Goal: Transaction & Acquisition: Purchase product/service

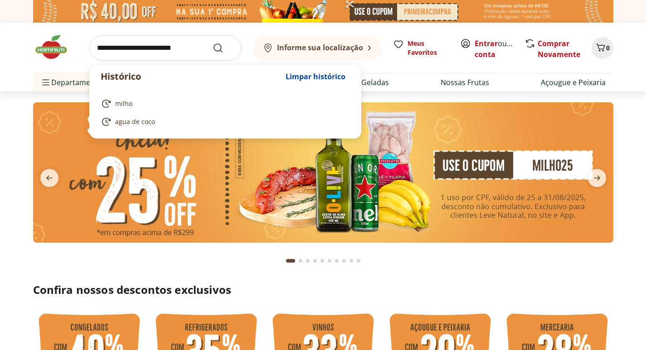
click at [155, 49] on input "search" at bounding box center [165, 47] width 152 height 25
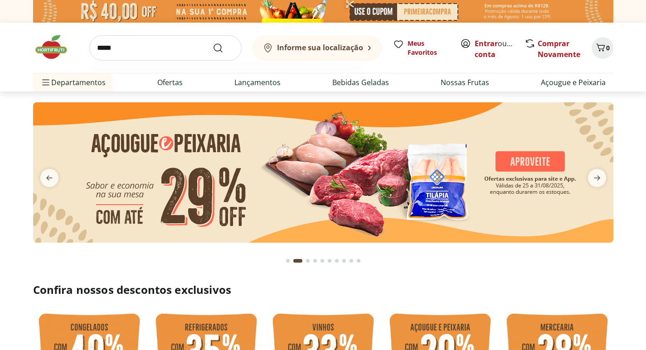
type input "*****"
click at [213, 43] on button "Submit Search" at bounding box center [224, 48] width 22 height 11
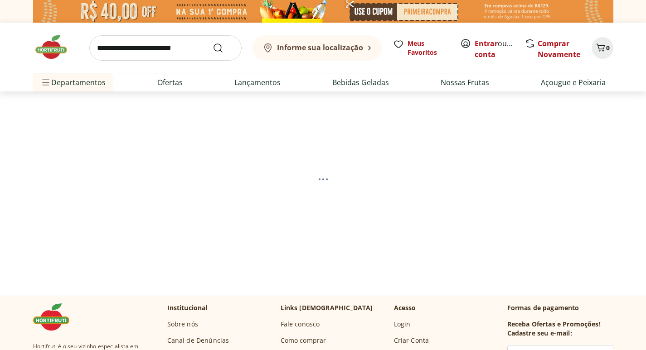
select select "**********"
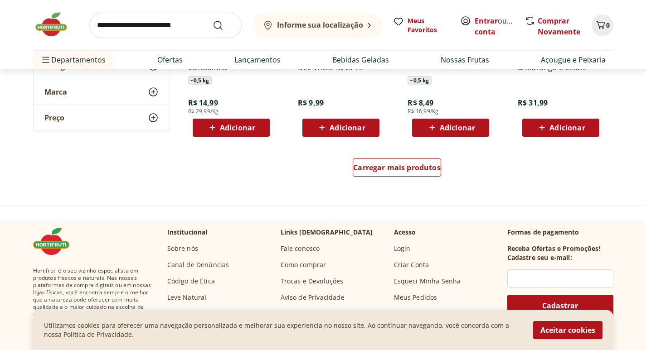
scroll to position [680, 0]
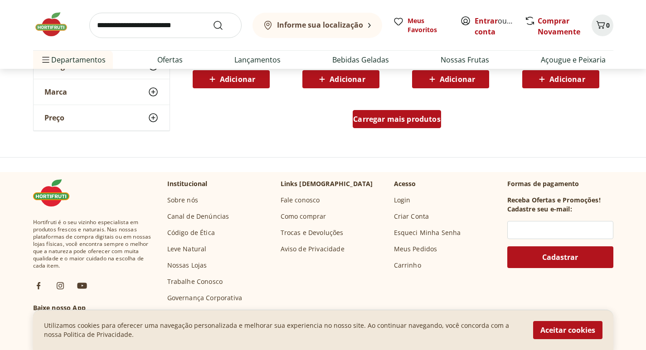
click at [431, 116] on span "Carregar mais produtos" at bounding box center [396, 119] width 87 height 7
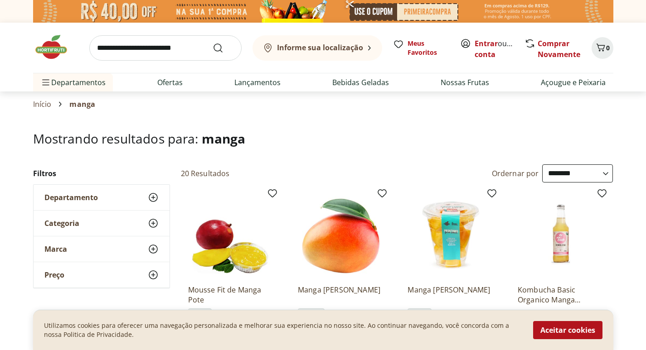
click at [51, 48] on img at bounding box center [55, 47] width 45 height 27
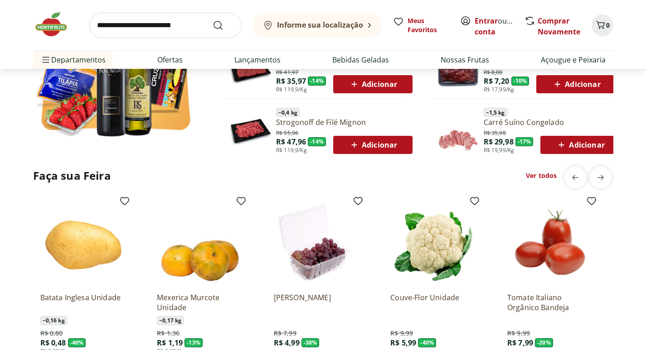
scroll to position [680, 0]
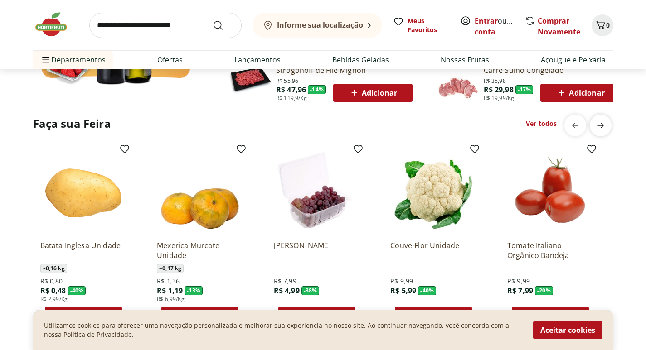
click at [596, 123] on icon "next" at bounding box center [600, 125] width 11 height 11
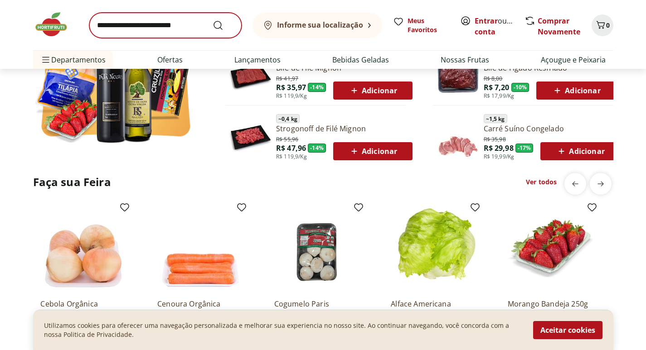
scroll to position [589, 0]
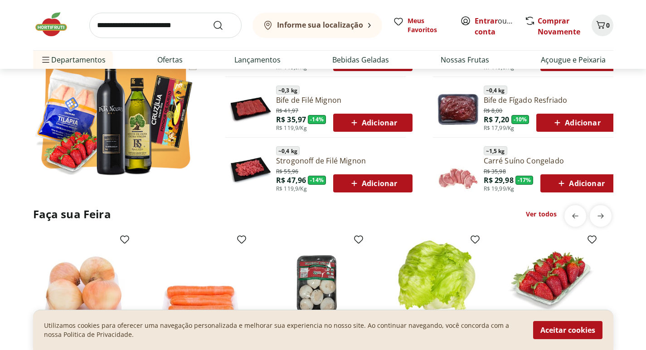
click at [147, 30] on input "search" at bounding box center [165, 25] width 152 height 25
type input "*********"
click at [213, 20] on button "Submit Search" at bounding box center [224, 25] width 22 height 11
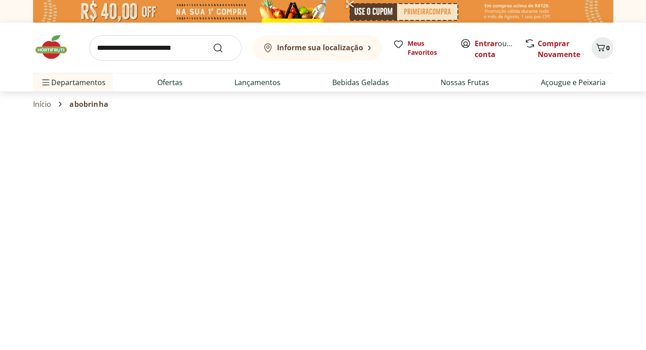
select select "**********"
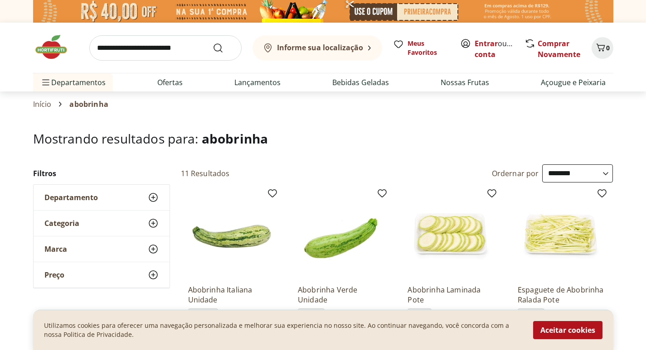
click at [153, 50] on input "search" at bounding box center [165, 47] width 152 height 25
type input "*******"
click at [213, 43] on button "Submit Search" at bounding box center [224, 48] width 22 height 11
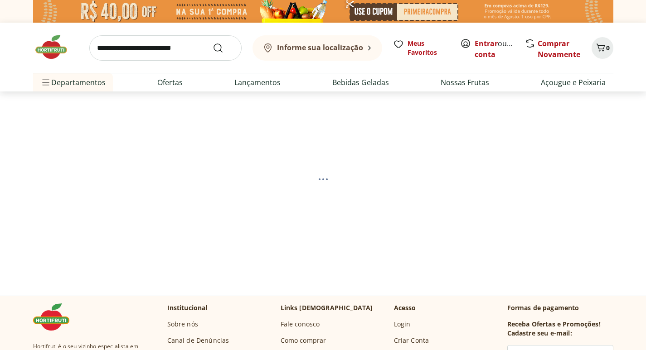
select select "**********"
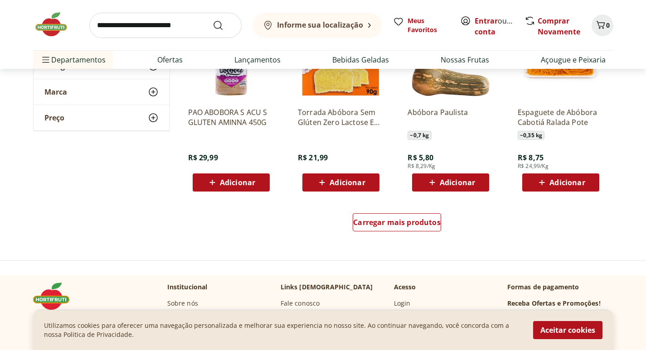
scroll to position [589, 0]
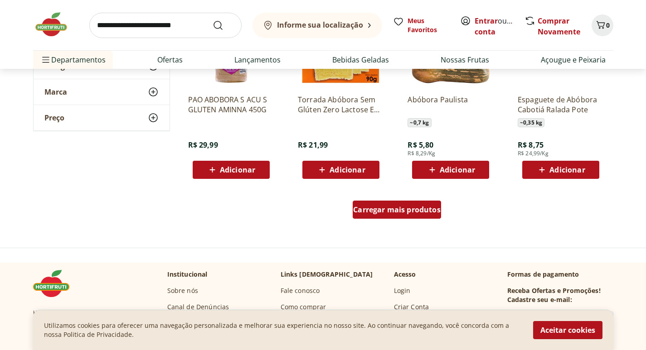
click at [391, 210] on span "Carregar mais produtos" at bounding box center [396, 209] width 87 height 7
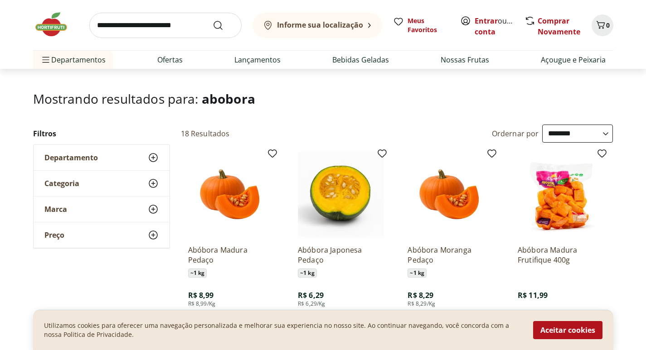
scroll to position [45, 0]
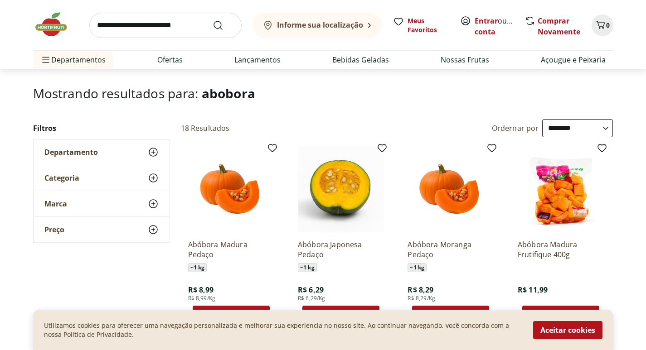
click at [45, 30] on img at bounding box center [55, 24] width 45 height 27
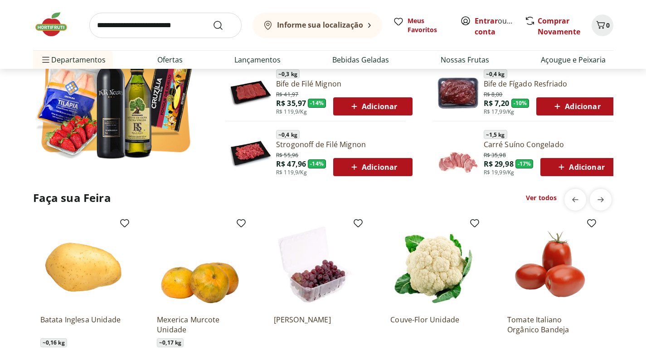
scroll to position [680, 0]
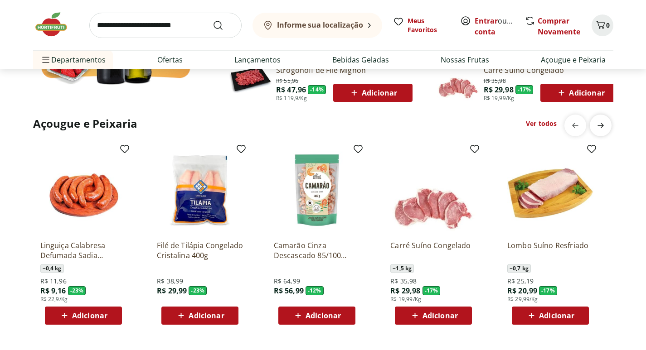
click at [603, 126] on icon "next" at bounding box center [600, 125] width 11 height 11
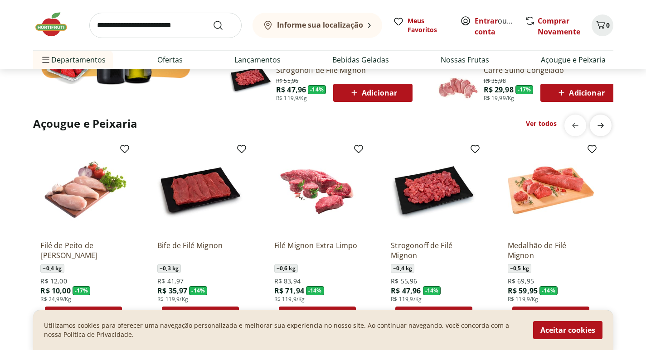
scroll to position [725, 0]
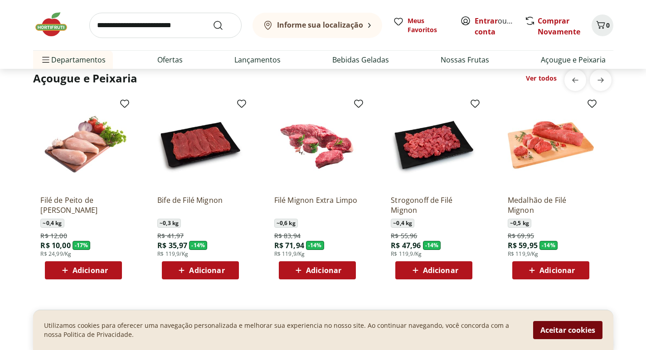
click at [591, 332] on button "Aceitar cookies" at bounding box center [567, 330] width 69 height 18
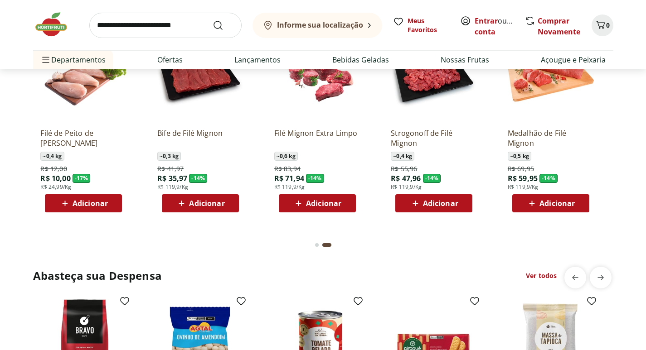
scroll to position [861, 0]
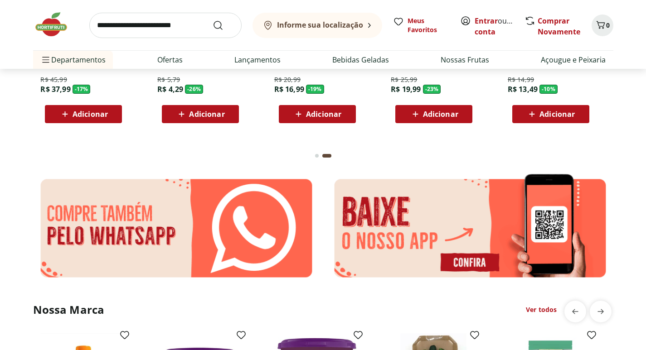
scroll to position [1269, 0]
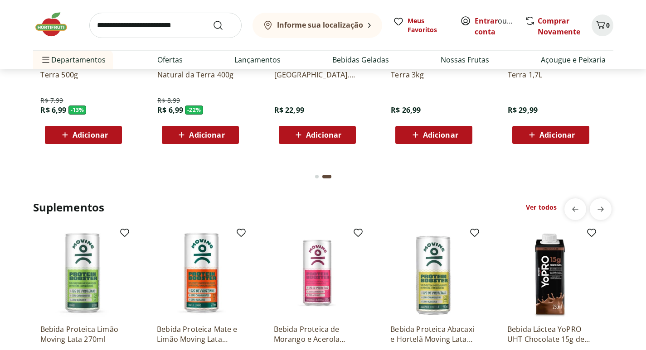
scroll to position [1541, 0]
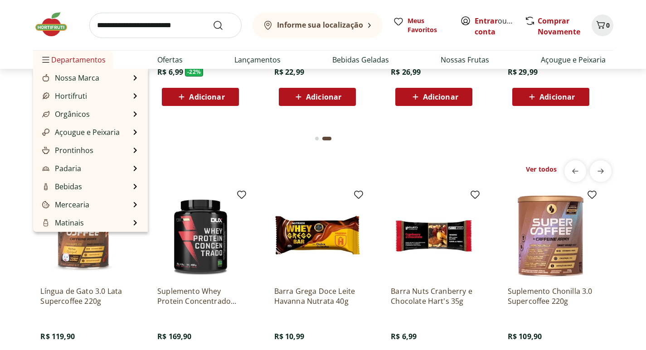
scroll to position [1495, 0]
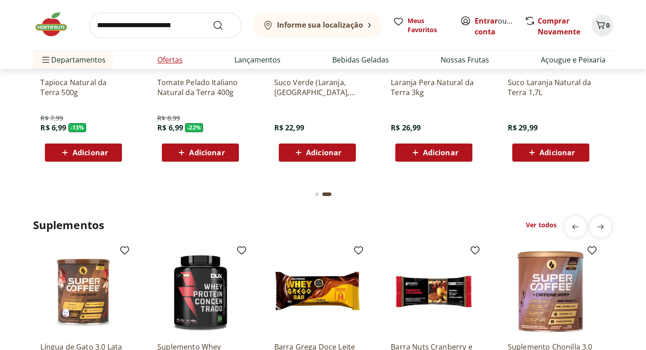
click at [176, 65] on link "Ofertas" at bounding box center [169, 59] width 25 height 11
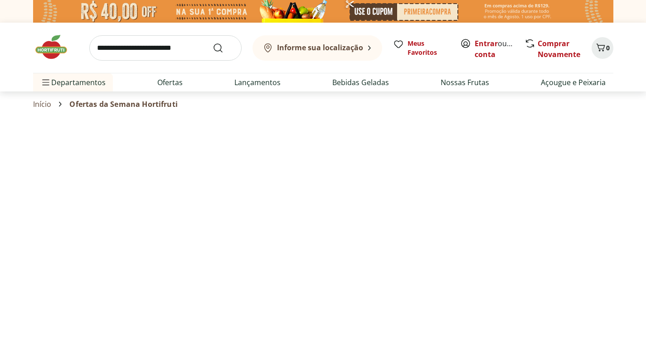
select select "**********"
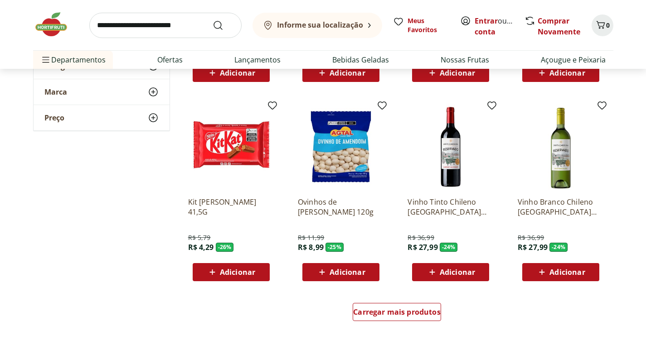
scroll to position [498, 0]
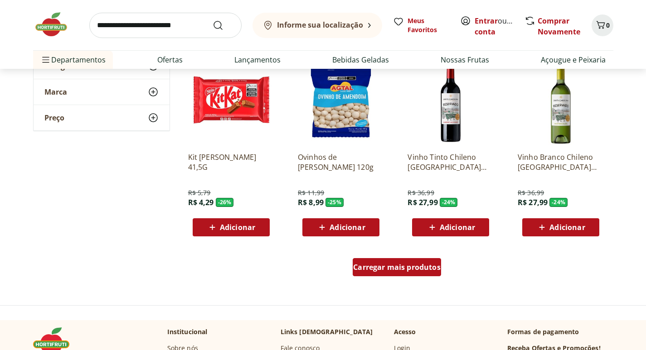
click at [399, 264] on span "Carregar mais produtos" at bounding box center [396, 267] width 87 height 7
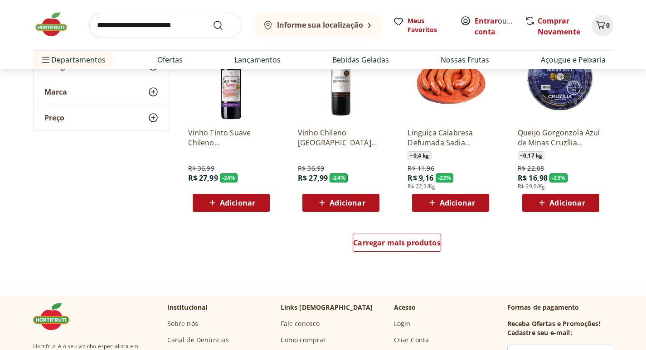
scroll to position [1133, 0]
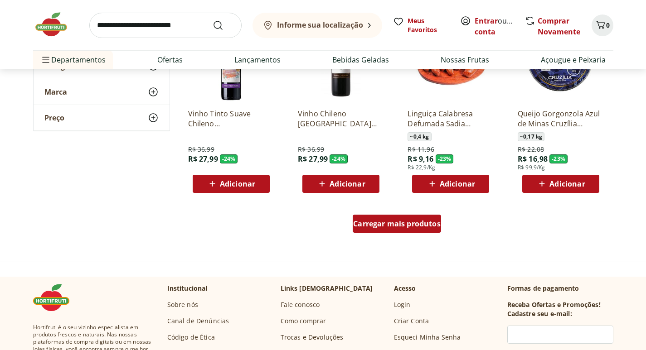
click at [414, 224] on span "Carregar mais produtos" at bounding box center [396, 223] width 87 height 7
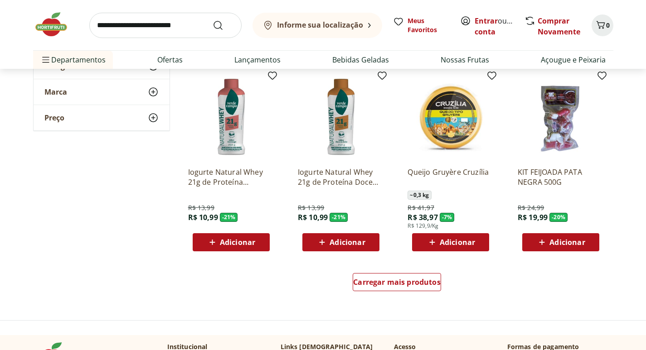
scroll to position [1677, 0]
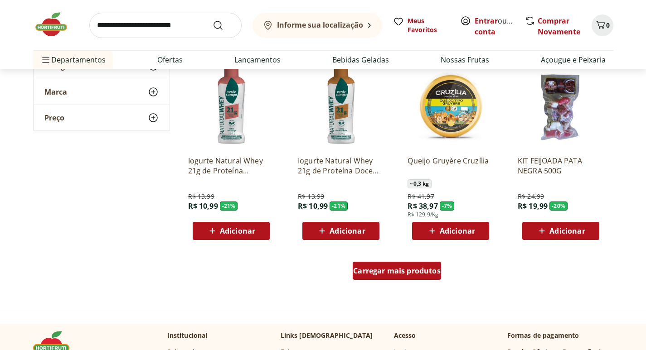
click at [418, 270] on span "Carregar mais produtos" at bounding box center [396, 270] width 87 height 7
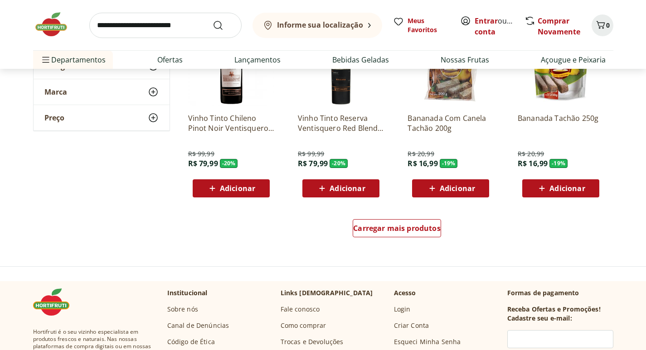
scroll to position [2311, 0]
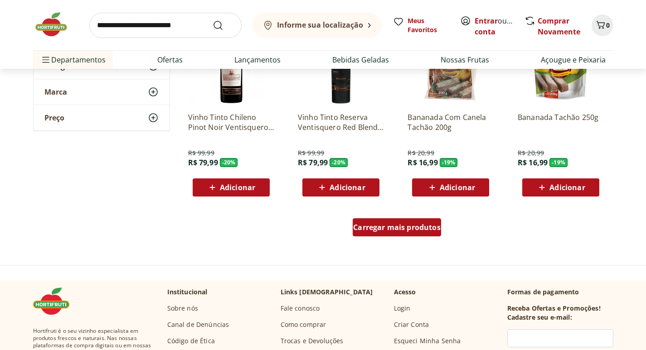
click at [413, 225] on span "Carregar mais produtos" at bounding box center [396, 227] width 87 height 7
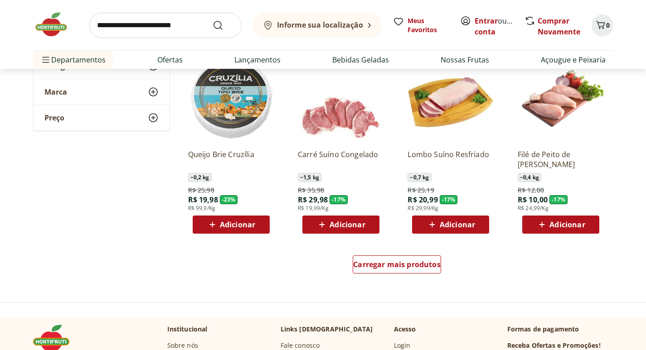
scroll to position [2900, 0]
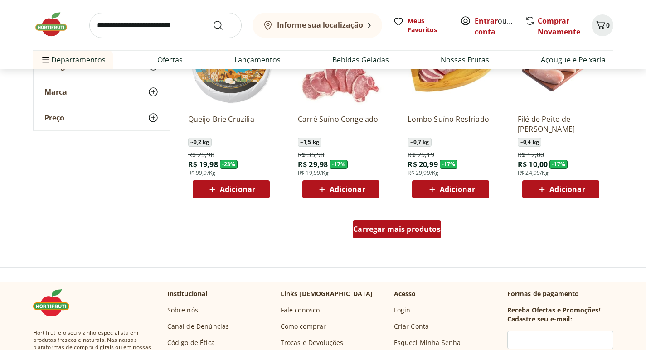
click at [422, 227] on span "Carregar mais produtos" at bounding box center [396, 229] width 87 height 7
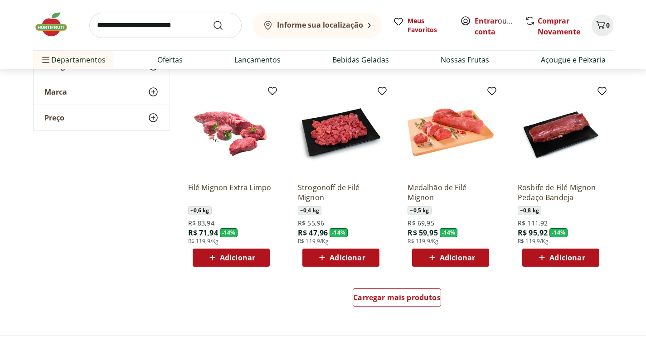
scroll to position [3444, 0]
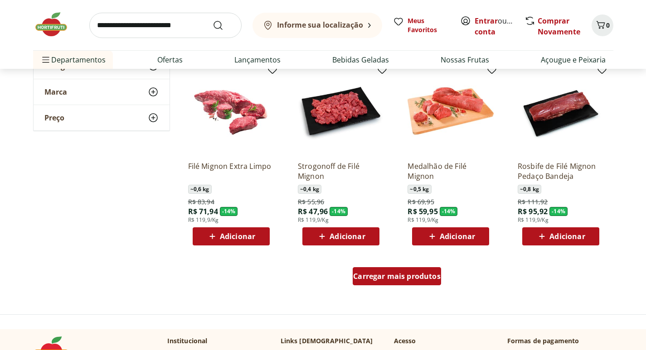
click at [408, 278] on span "Carregar mais produtos" at bounding box center [396, 276] width 87 height 7
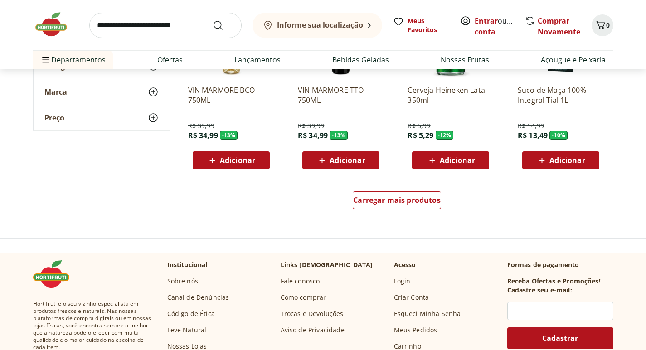
scroll to position [4124, 0]
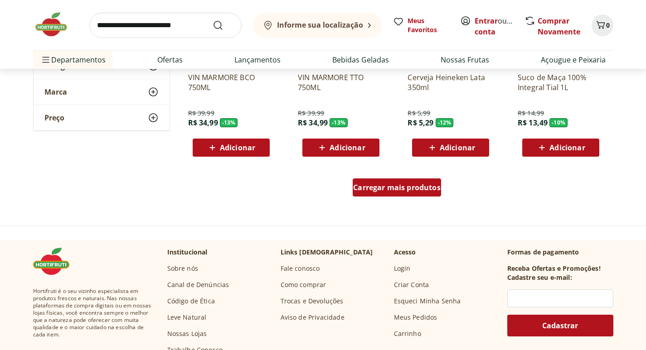
click at [419, 194] on div "Carregar mais produtos" at bounding box center [397, 188] width 88 height 18
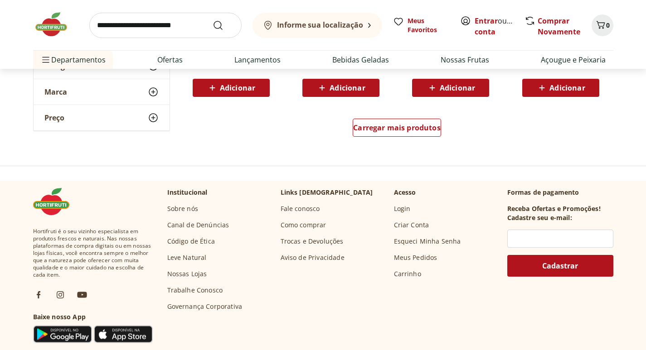
scroll to position [4758, 0]
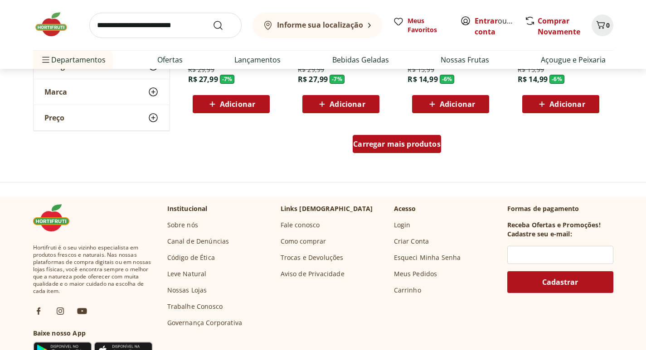
click at [408, 147] on span "Carregar mais produtos" at bounding box center [396, 143] width 87 height 7
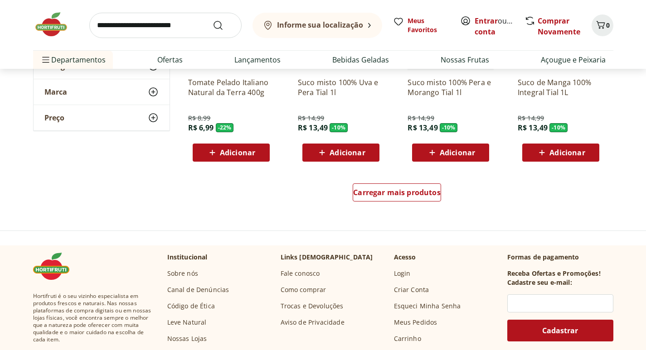
scroll to position [5392, 0]
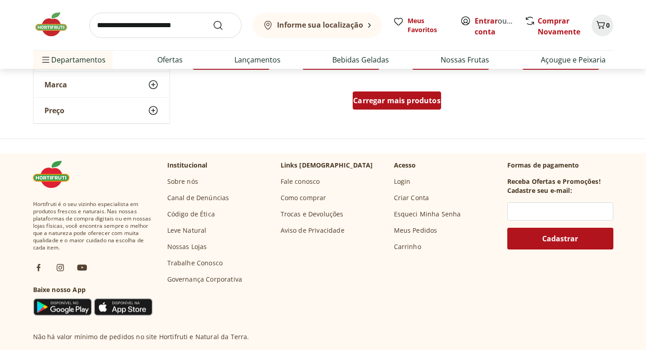
click at [416, 102] on span "Carregar mais produtos" at bounding box center [396, 100] width 87 height 7
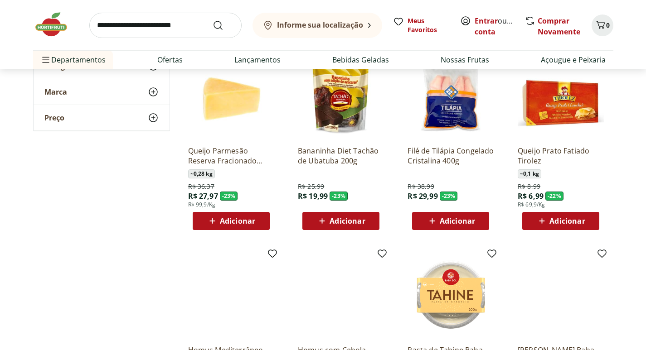
scroll to position [1314, 0]
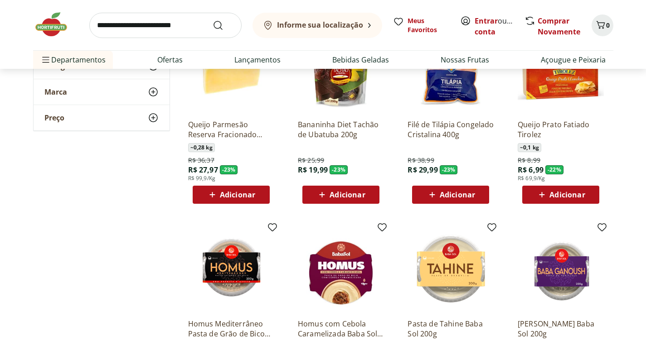
click at [49, 29] on img at bounding box center [55, 24] width 45 height 27
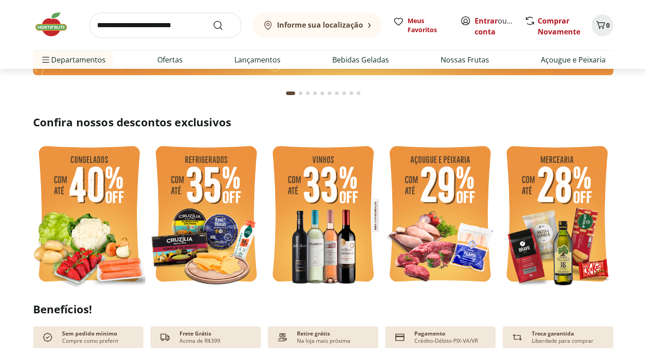
scroll to position [181, 0]
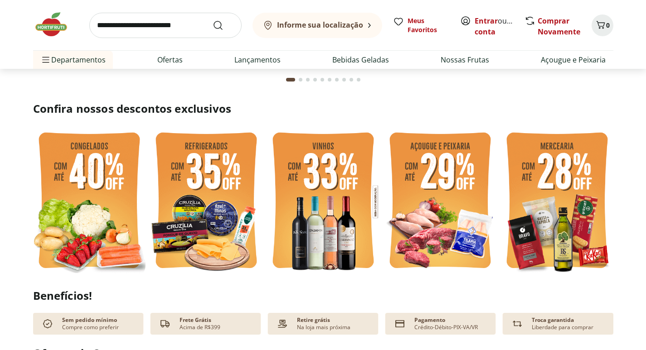
click at [107, 200] on img at bounding box center [89, 202] width 112 height 150
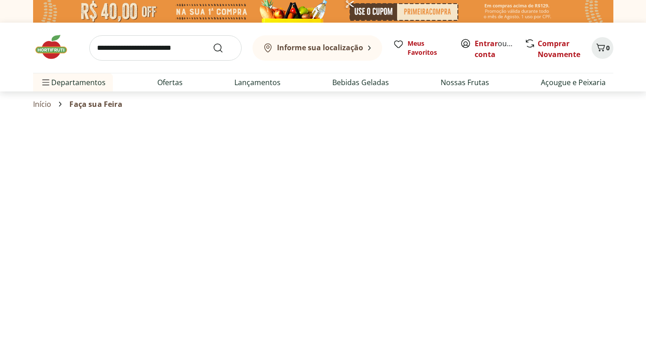
select select "**********"
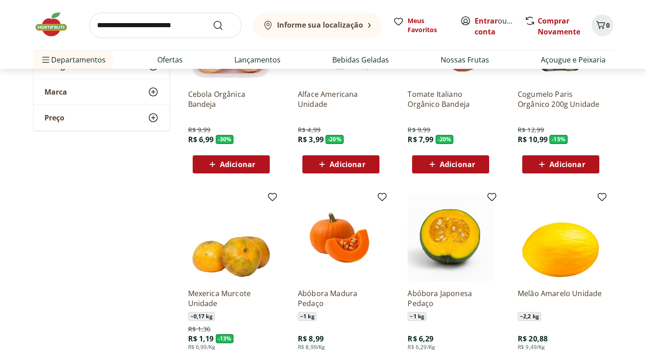
scroll to position [363, 0]
